Goal: Communication & Community: Ask a question

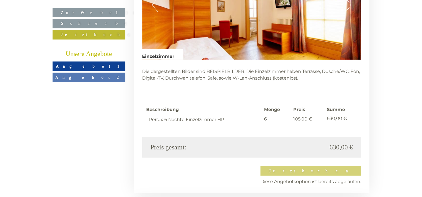
scroll to position [1418, 0]
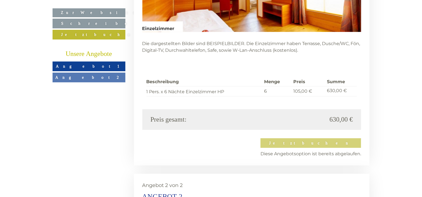
click at [342, 138] on div "Dieses Angebot wurde bereits von Ihnen gebucht Jetzt buchen Diese Angebotsoptio…" at bounding box center [251, 147] width 219 height 19
click at [345, 138] on div "Dieses Angebot wurde bereits von Ihnen gebucht Jetzt buchen Diese Angebotsoptio…" at bounding box center [251, 147] width 219 height 19
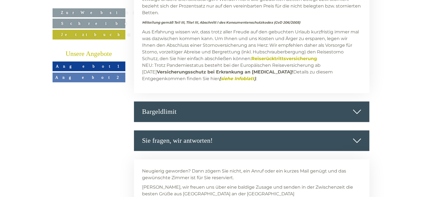
scroll to position [2364, 0]
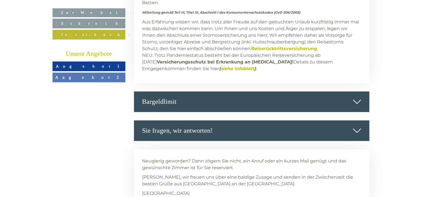
click at [354, 126] on icon at bounding box center [357, 130] width 8 height 9
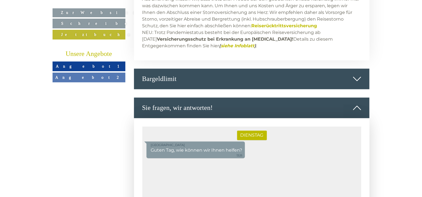
scroll to position [2420, 0]
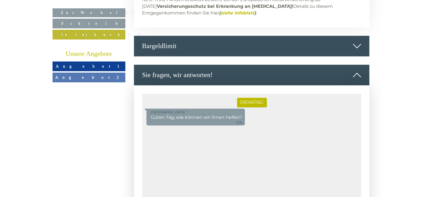
click at [254, 134] on div "[DATE] Hotel Teutschhaus Guten Tag, wie können wir Ihnen helfen? 13:25" at bounding box center [251, 150] width 219 height 112
click at [160, 138] on div "[DATE] Hotel Teutschhaus Guten Tag, wie können wir Ihnen helfen? 13:25" at bounding box center [251, 150] width 219 height 112
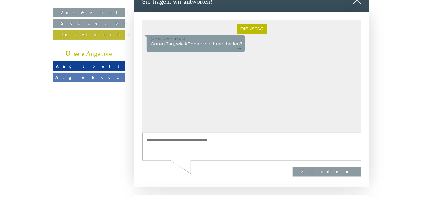
scroll to position [2503, 0]
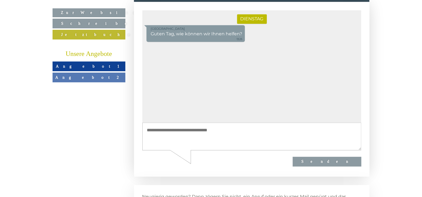
click at [166, 134] on textarea at bounding box center [251, 137] width 219 height 28
type textarea "**********"
click at [350, 161] on button "Senden" at bounding box center [327, 162] width 69 height 10
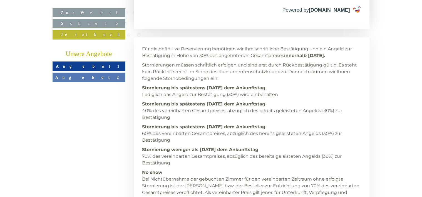
scroll to position [2086, 0]
